Goal: Task Accomplishment & Management: Manage account settings

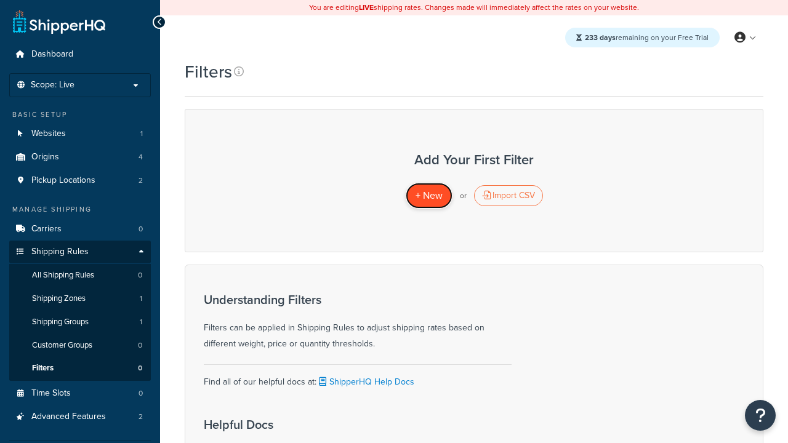
click at [428, 196] on span "+ New" at bounding box center [428, 195] width 27 height 14
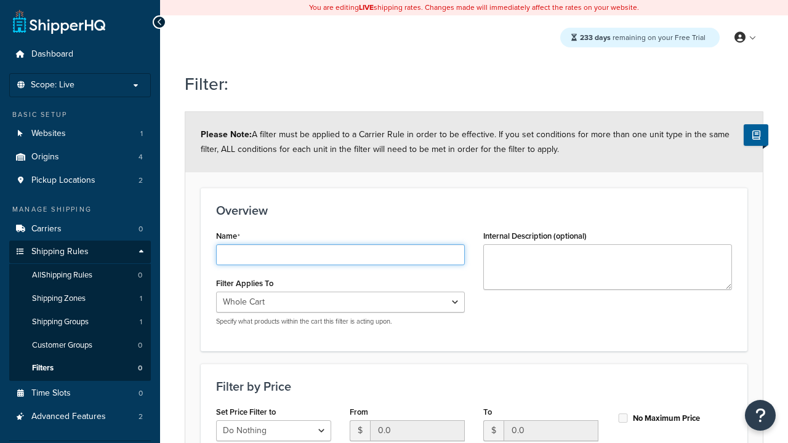
type input "price < 500"
select select "range"
type input "price < 500"
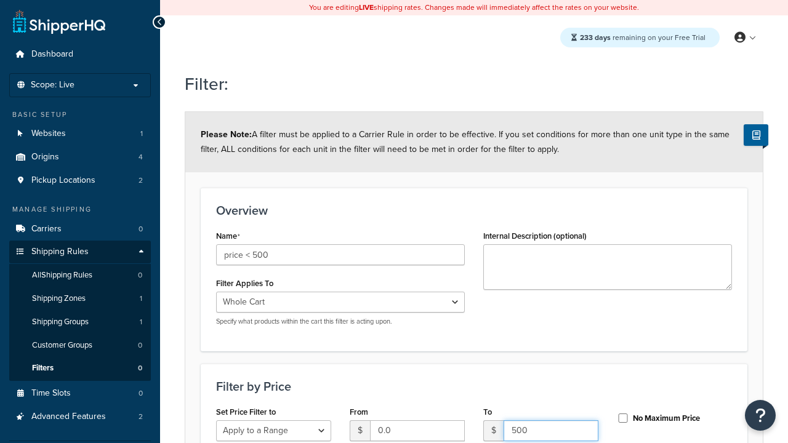
type input "500"
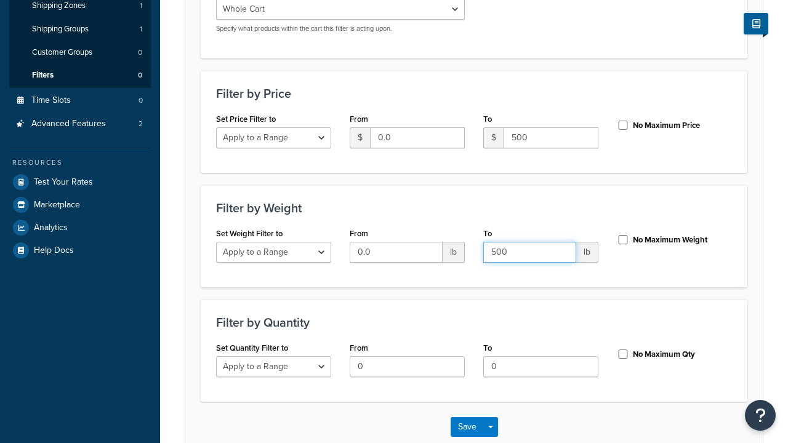
type input "500"
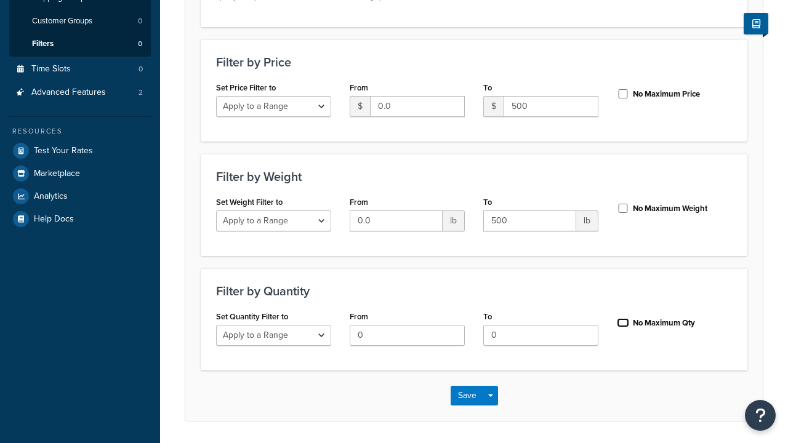
click at [623, 318] on input "No Maximum Qty" at bounding box center [623, 322] width 12 height 9
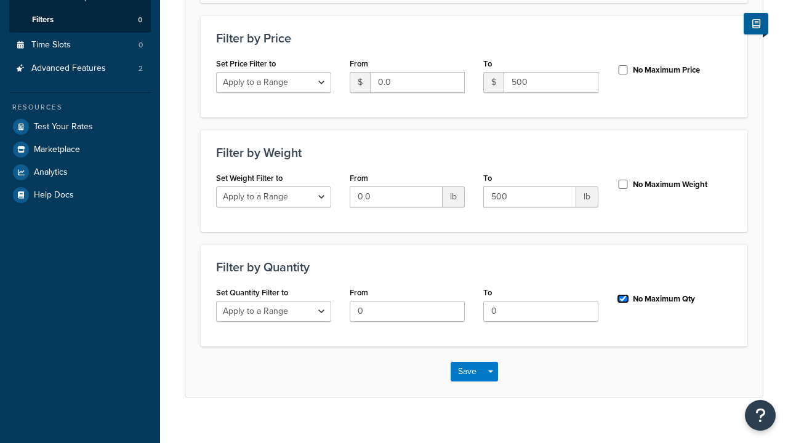
checkbox input "true"
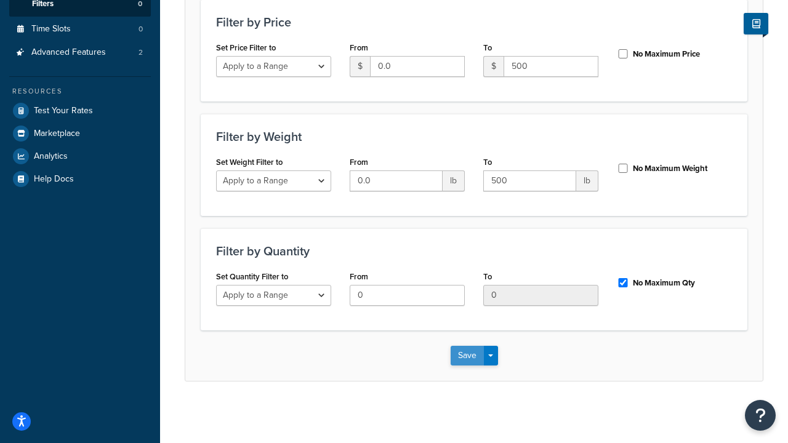
click at [466, 355] on button "Save" at bounding box center [466, 356] width 33 height 20
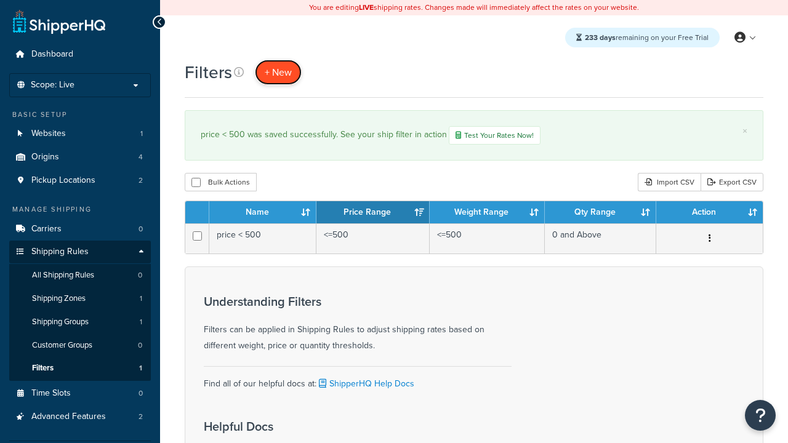
click at [278, 72] on span "+ New" at bounding box center [278, 72] width 27 height 14
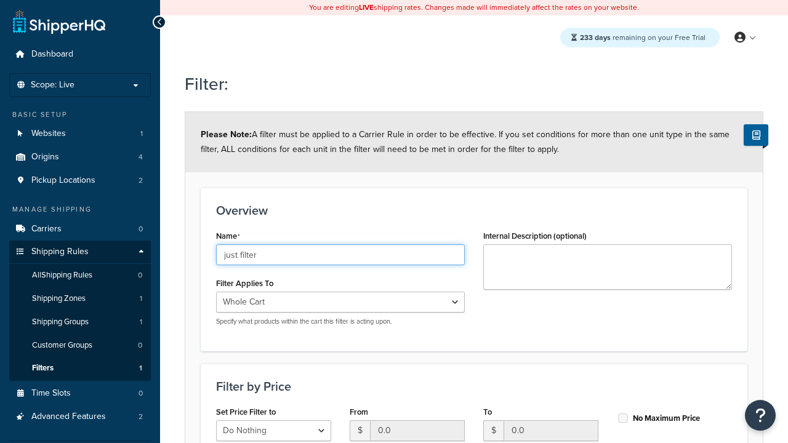
scroll to position [364, 0]
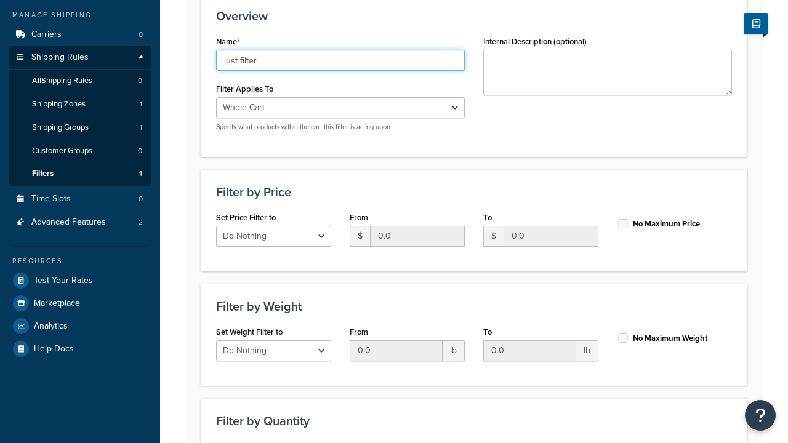
type input "just filter"
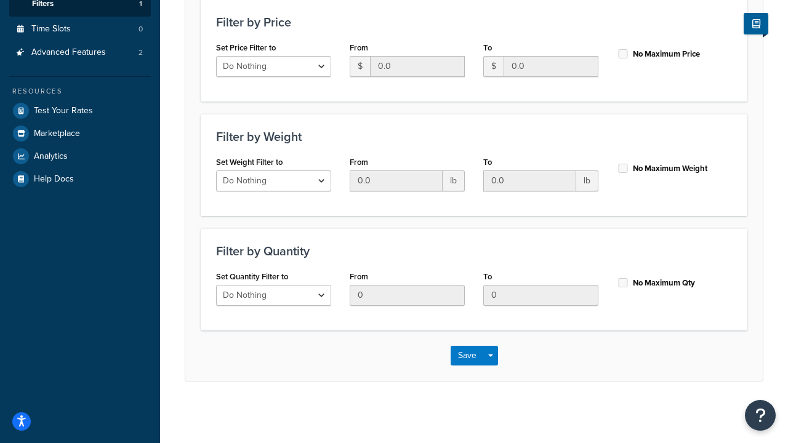
scroll to position [0, 0]
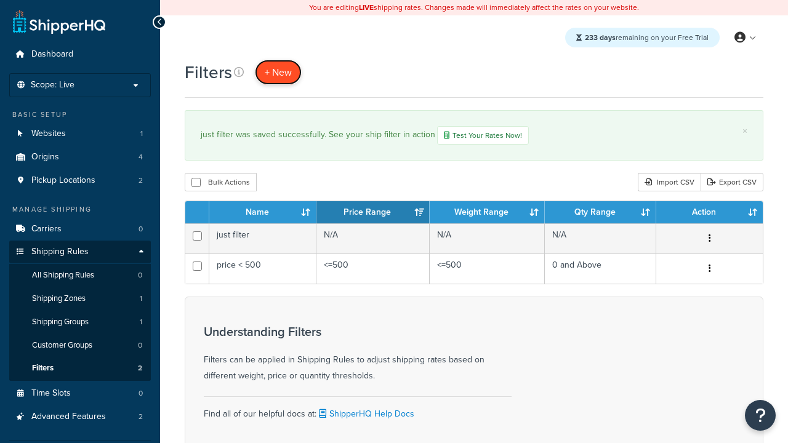
click at [278, 72] on span "+ New" at bounding box center [278, 72] width 27 height 14
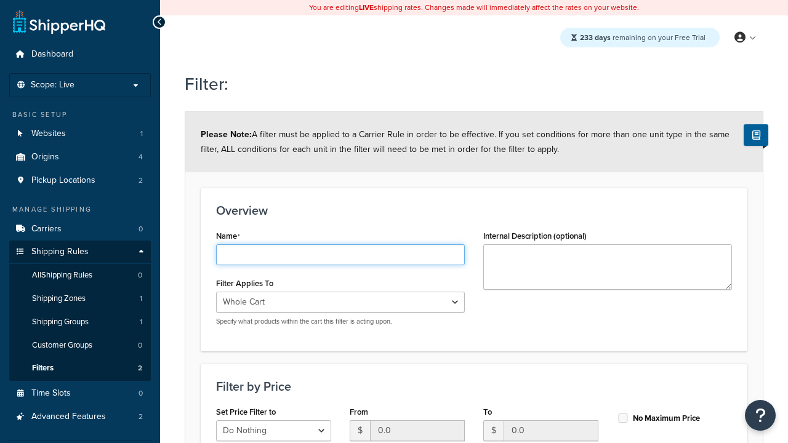
type input "weight < 10"
select select "range"
type input "weight < 10"
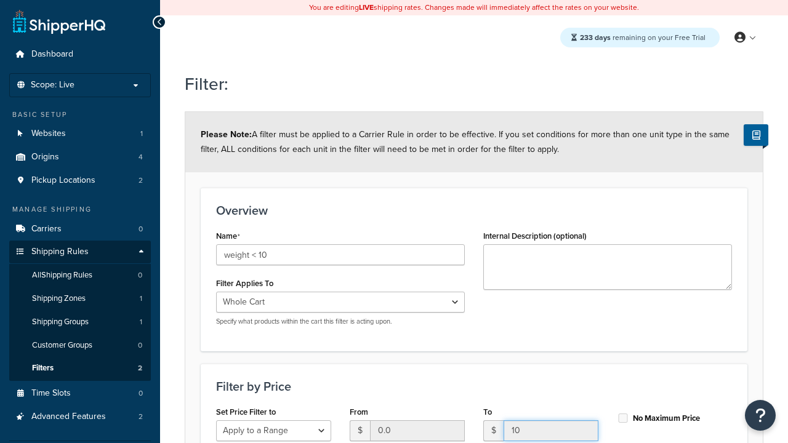
type input "10"
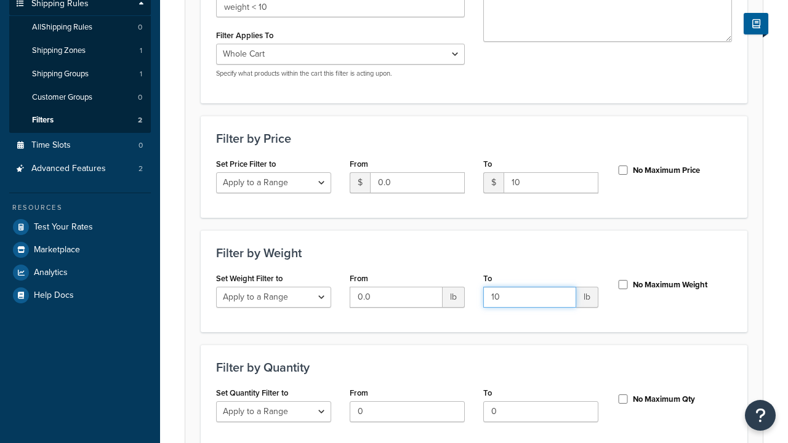
type input "10"
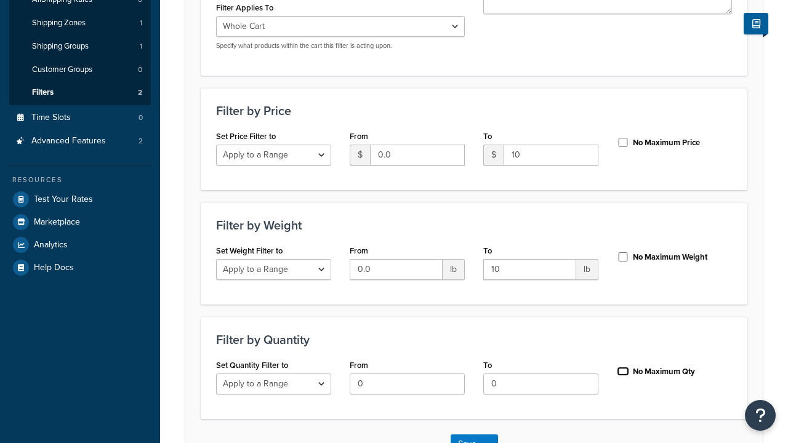
click at [623, 367] on input "No Maximum Qty" at bounding box center [623, 371] width 12 height 9
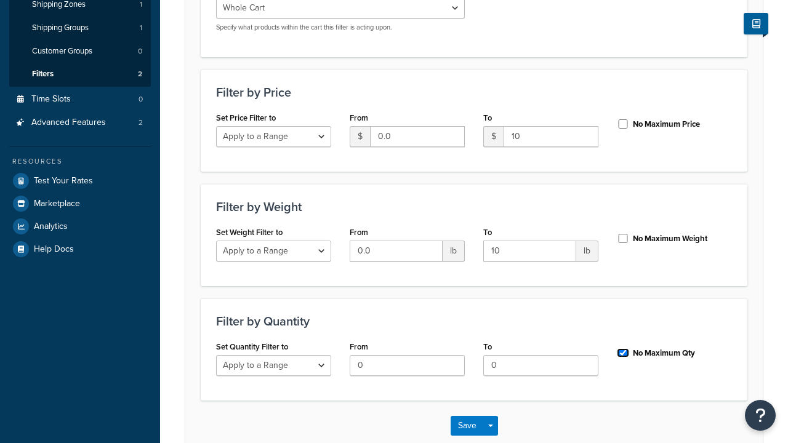
checkbox input "true"
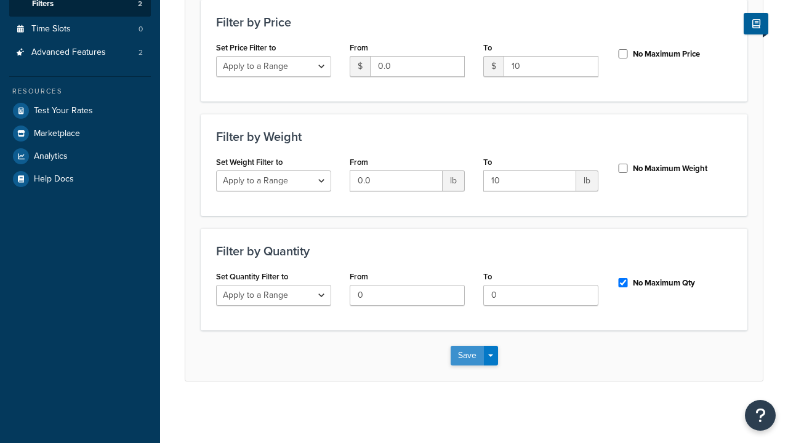
click at [466, 355] on button "Save" at bounding box center [466, 356] width 33 height 20
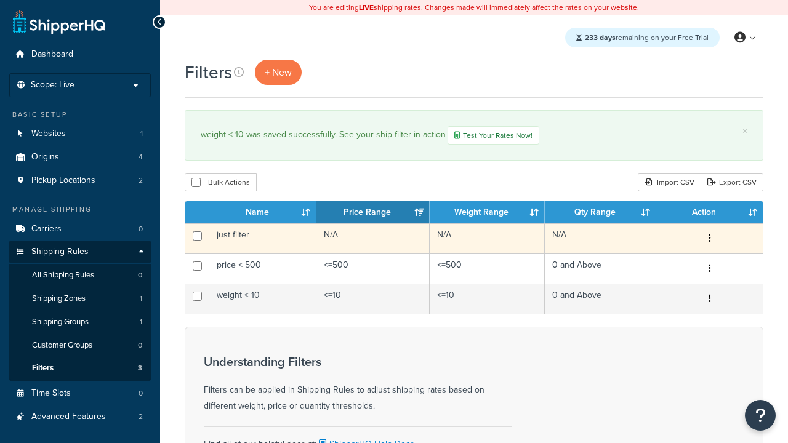
click at [709, 240] on icon "button" at bounding box center [709, 238] width 2 height 9
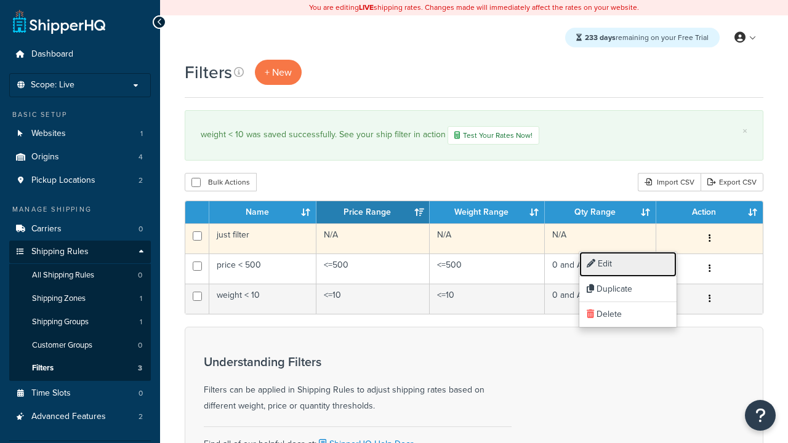
click at [628, 264] on link "Edit" at bounding box center [627, 264] width 97 height 25
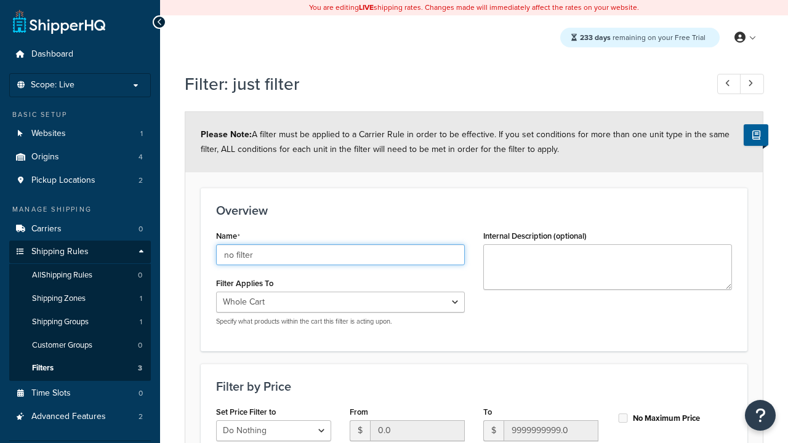
type input "no filter"
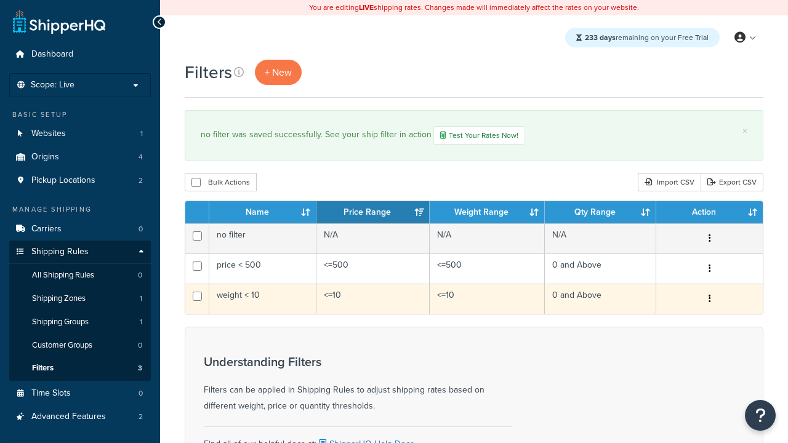
click at [709, 300] on icon "button" at bounding box center [709, 298] width 2 height 9
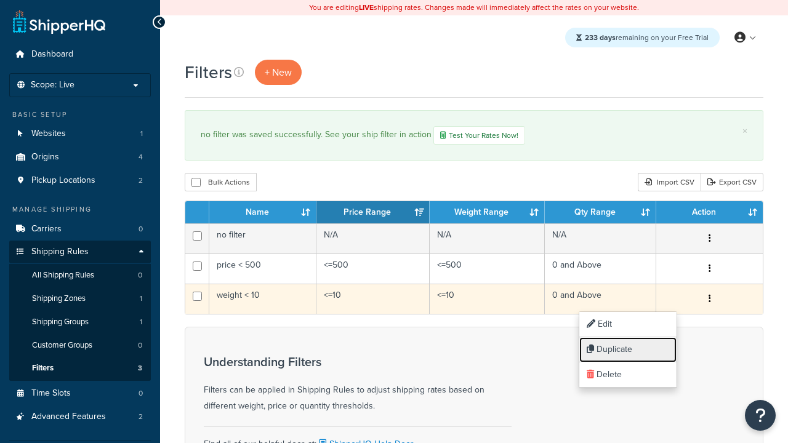
click at [628, 350] on link "Duplicate" at bounding box center [627, 349] width 97 height 25
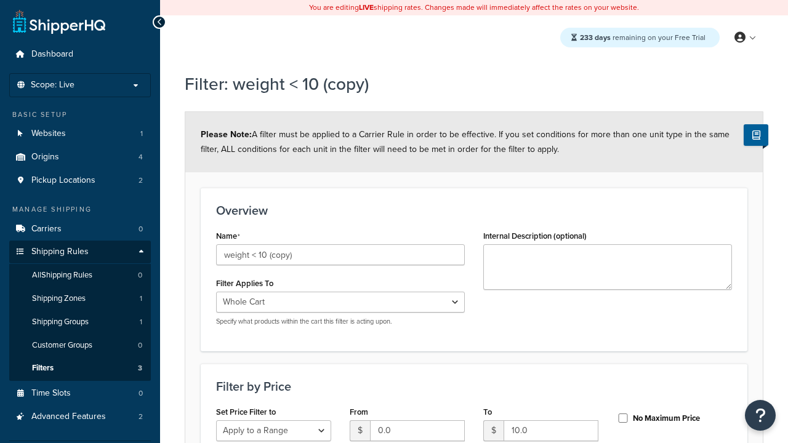
select select "range"
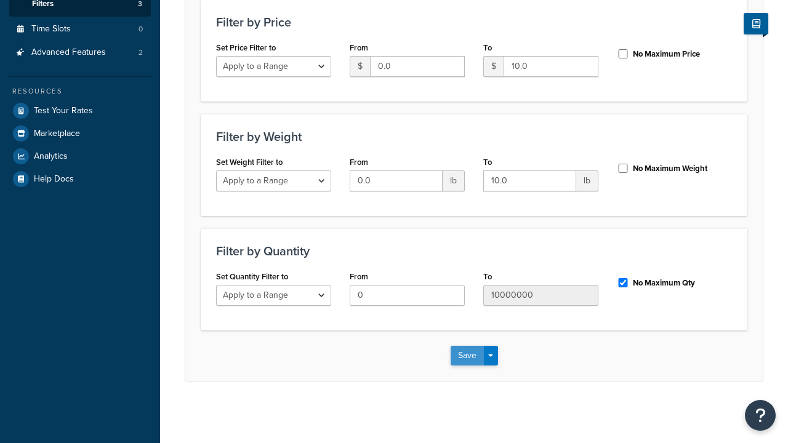
click at [466, 355] on button "Save" at bounding box center [466, 356] width 33 height 20
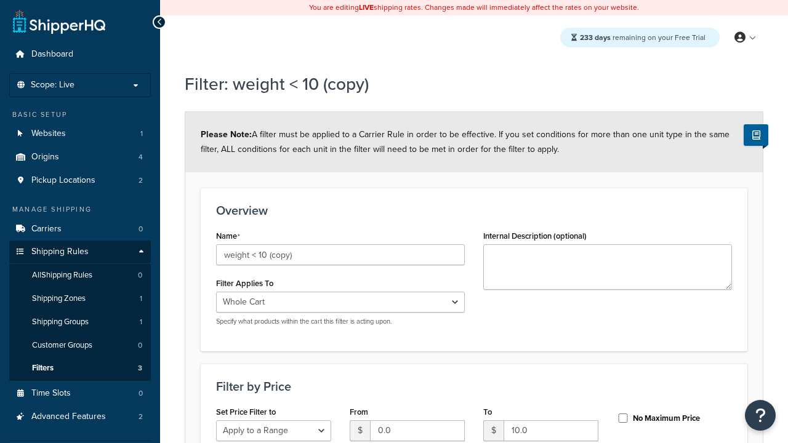
scroll to position [0, 0]
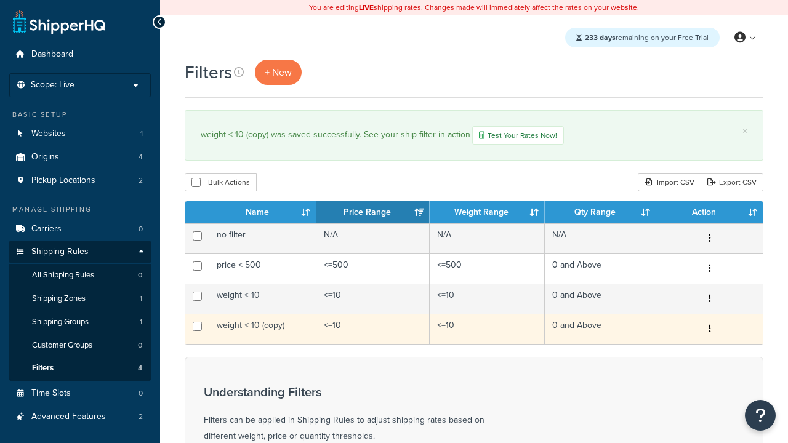
click at [709, 330] on icon "button" at bounding box center [709, 328] width 2 height 9
click at [0, 0] on link "Delete" at bounding box center [0, 0] width 0 height 0
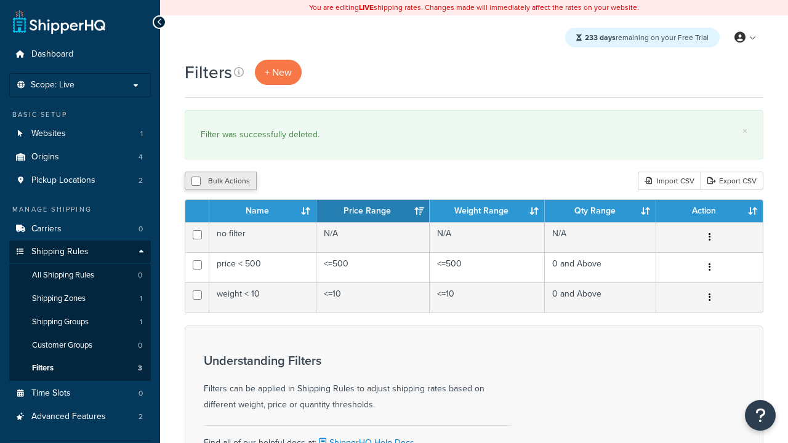
click at [220, 182] on button "Bulk Actions" at bounding box center [221, 181] width 72 height 18
checkbox input "true"
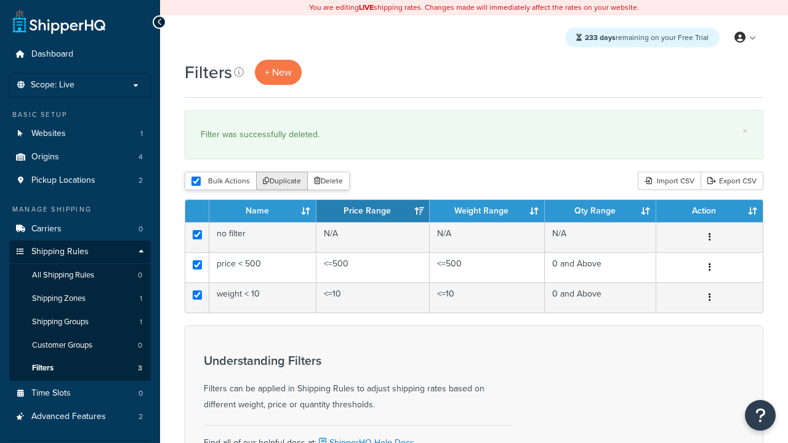
click at [282, 182] on button "Duplicate" at bounding box center [282, 181] width 52 height 18
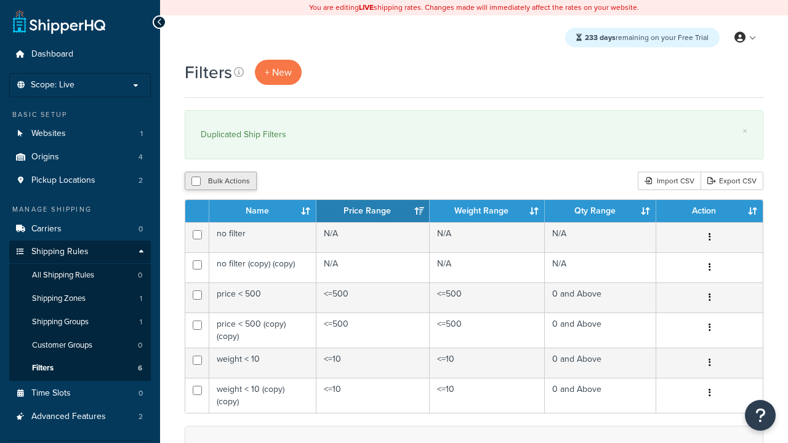
click at [220, 182] on button "Bulk Actions" at bounding box center [221, 181] width 72 height 18
checkbox input "true"
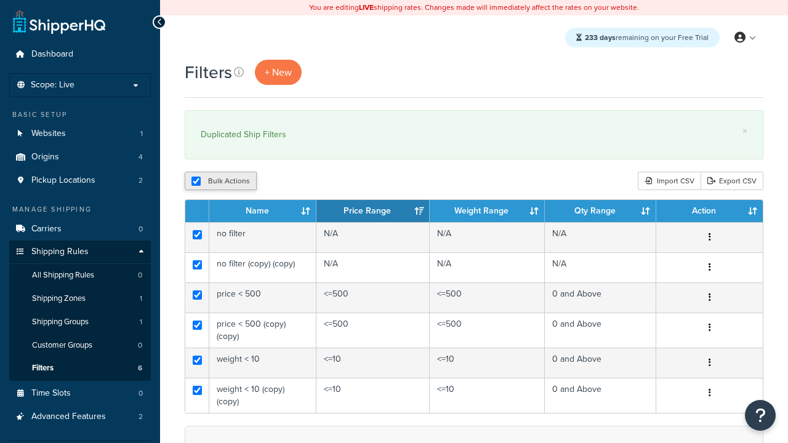
checkbox input "true"
click at [331, 182] on button "Delete" at bounding box center [328, 181] width 42 height 18
